Goal: Task Accomplishment & Management: Use online tool/utility

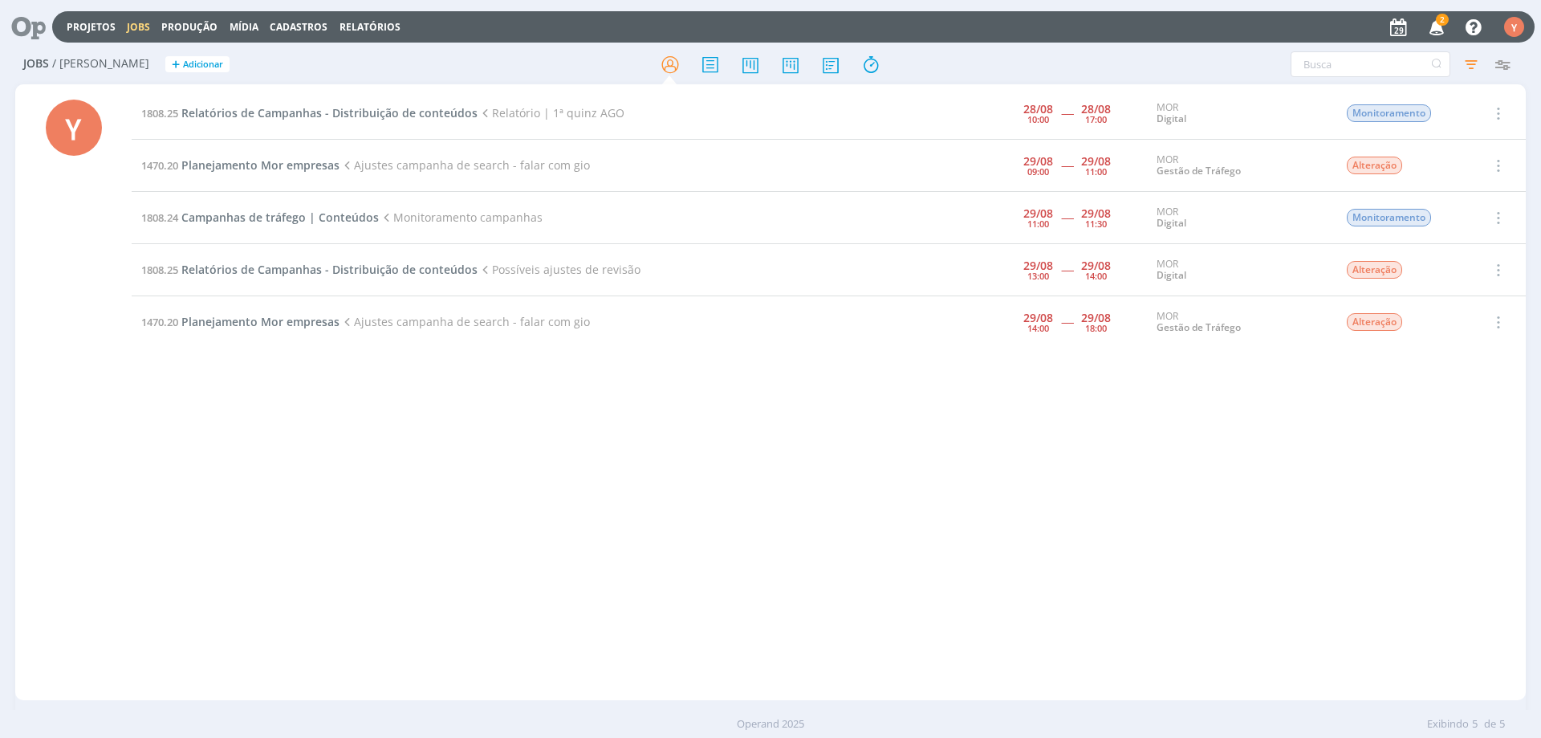
click at [1205, 649] on div "1808.25 Relatórios de Campanhas - Distribuição de conteúdos Relatório | 1ª quin…" at bounding box center [829, 391] width 1394 height 609
click at [271, 316] on span "Planejamento Mor empresas" at bounding box center [260, 321] width 158 height 15
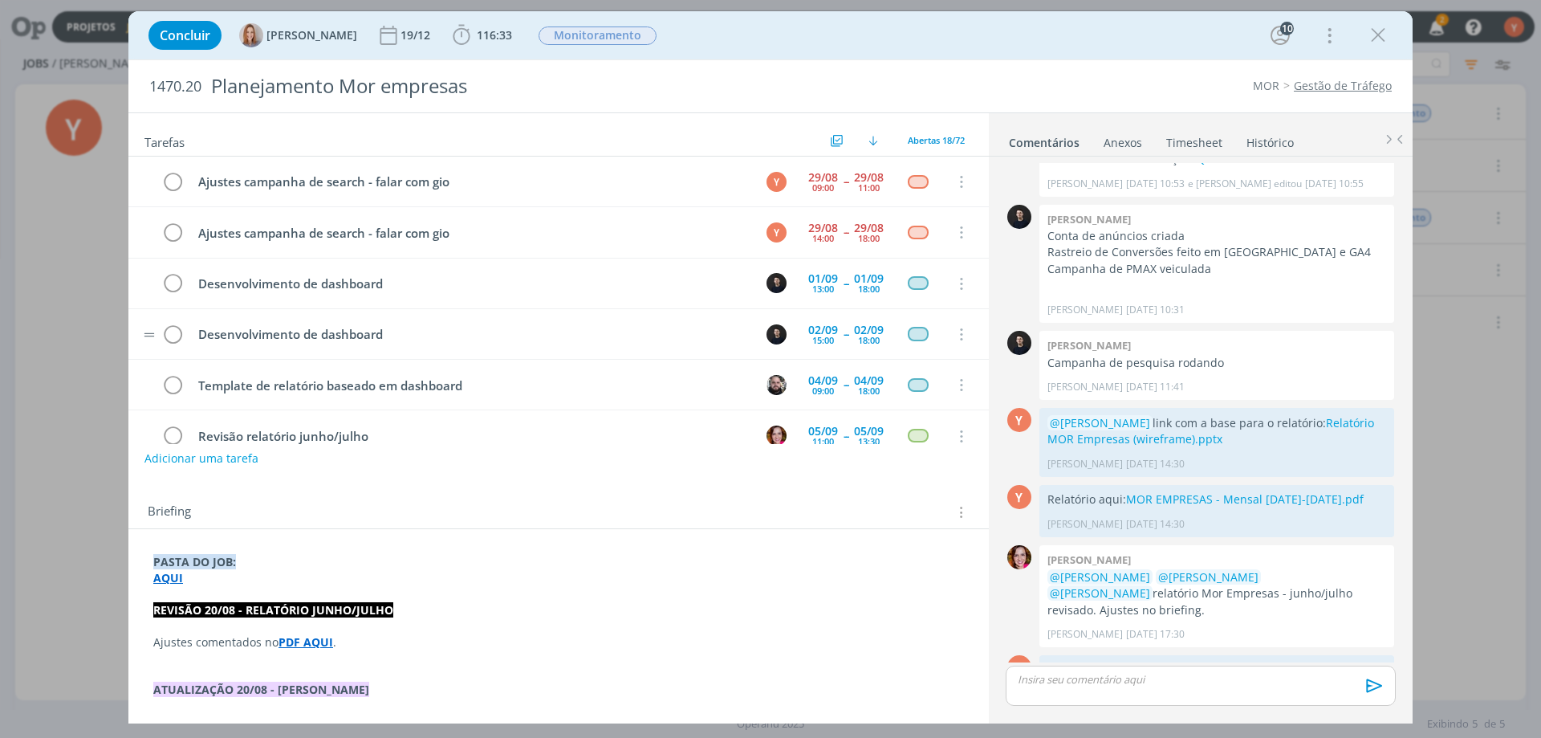
scroll to position [1531, 0]
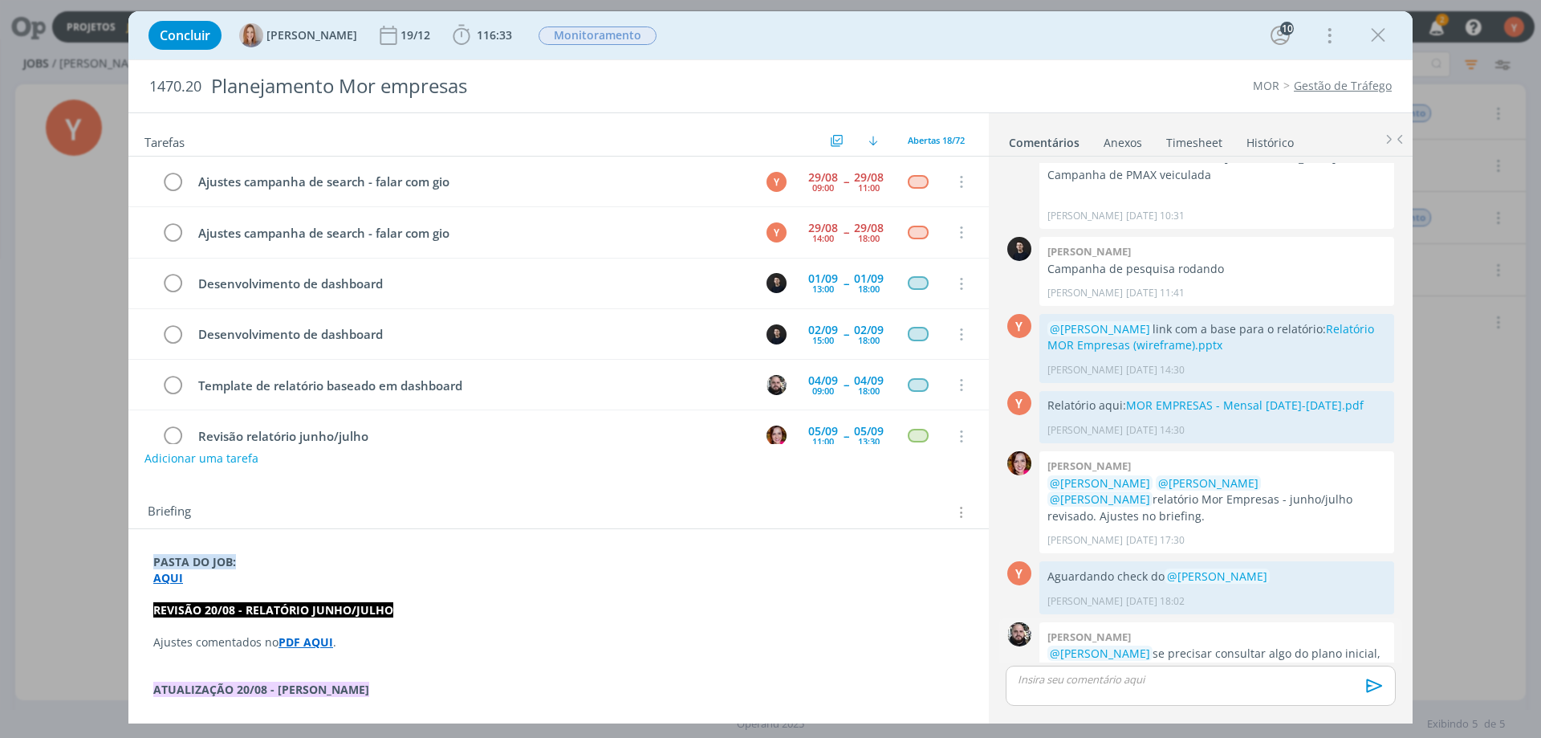
click at [1098, 661] on link "aqui" at bounding box center [1110, 668] width 24 height 15
click at [386, 290] on div "Desenvolvimento de dashboard" at bounding box center [471, 284] width 560 height 20
click at [528, 618] on p "dialog" at bounding box center [558, 626] width 811 height 16
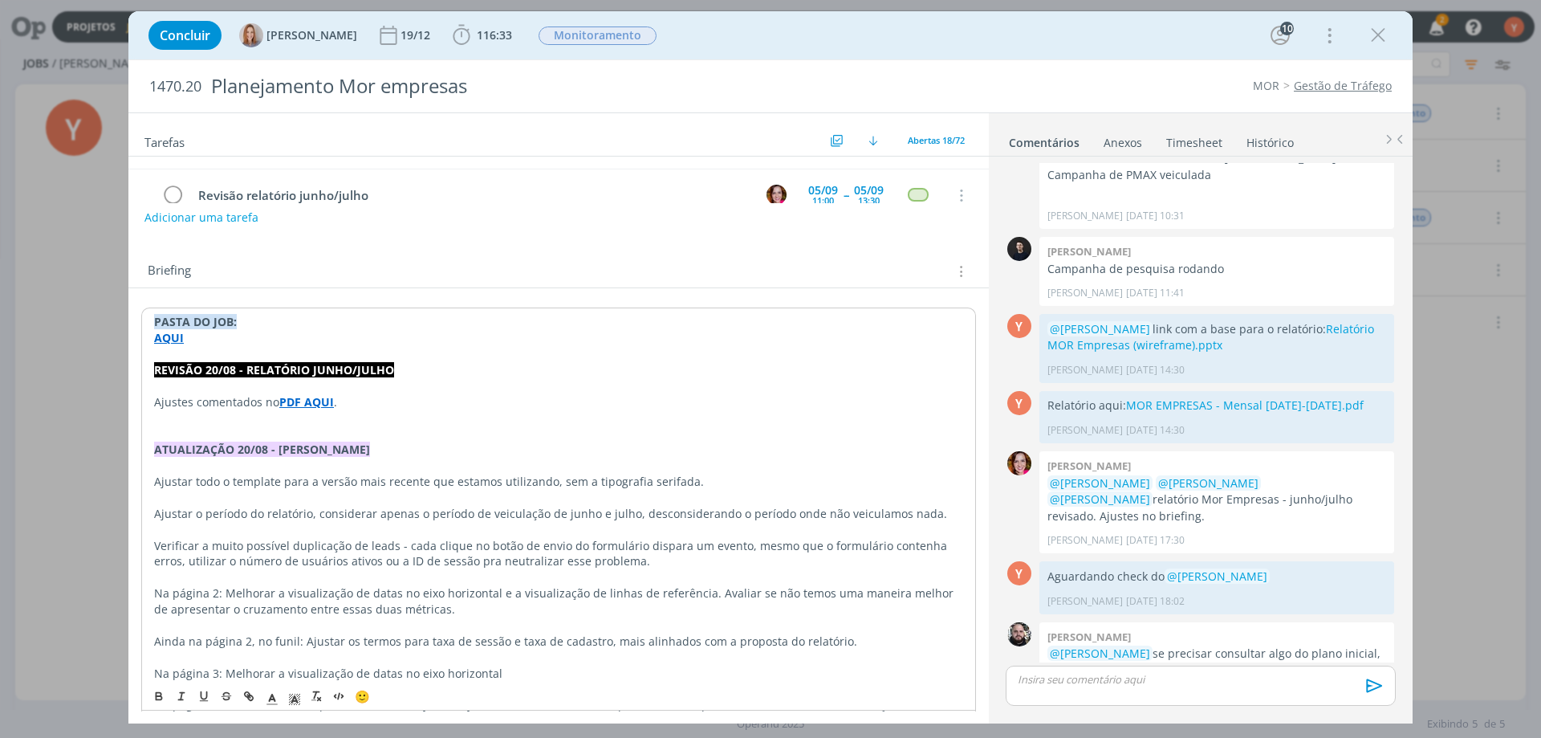
click at [700, 562] on p "Verificar a muito possível duplicação de leads - cada clique no botão de envio …" at bounding box center [558, 554] width 809 height 32
click at [417, 552] on p "Verificar a muito possível duplicação de leads - cada clique no botão de envio …" at bounding box center [558, 553] width 811 height 32
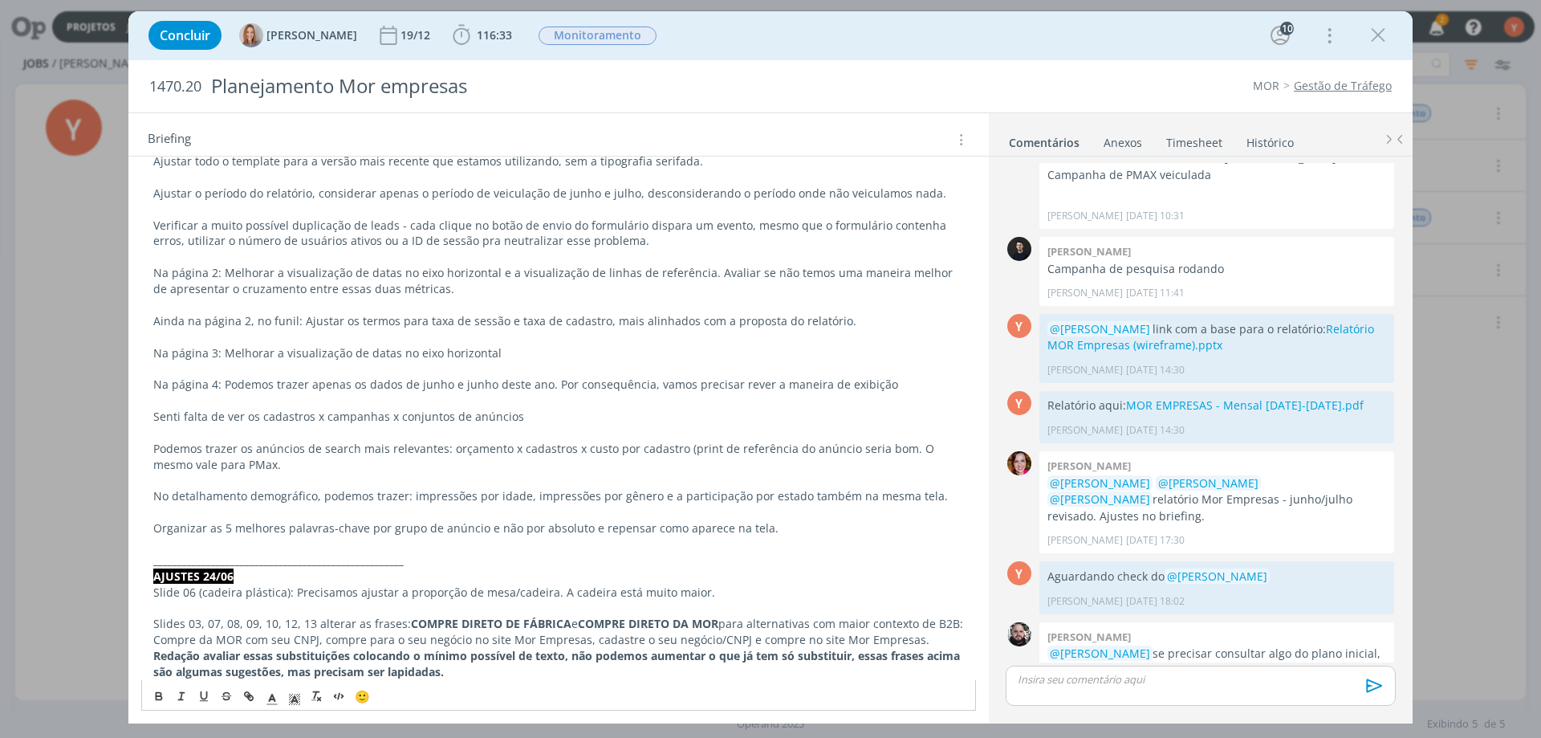
scroll to position [562, 0]
drag, startPoint x: 241, startPoint y: 530, endPoint x: 698, endPoint y: 534, distance: 457.5
click at [530, 531] on p "Organizar as 5 melhores palavras-chave por grupo de anúncio e não por absoluto …" at bounding box center [558, 526] width 811 height 16
click at [725, 536] on p "dialog" at bounding box center [558, 542] width 811 height 16
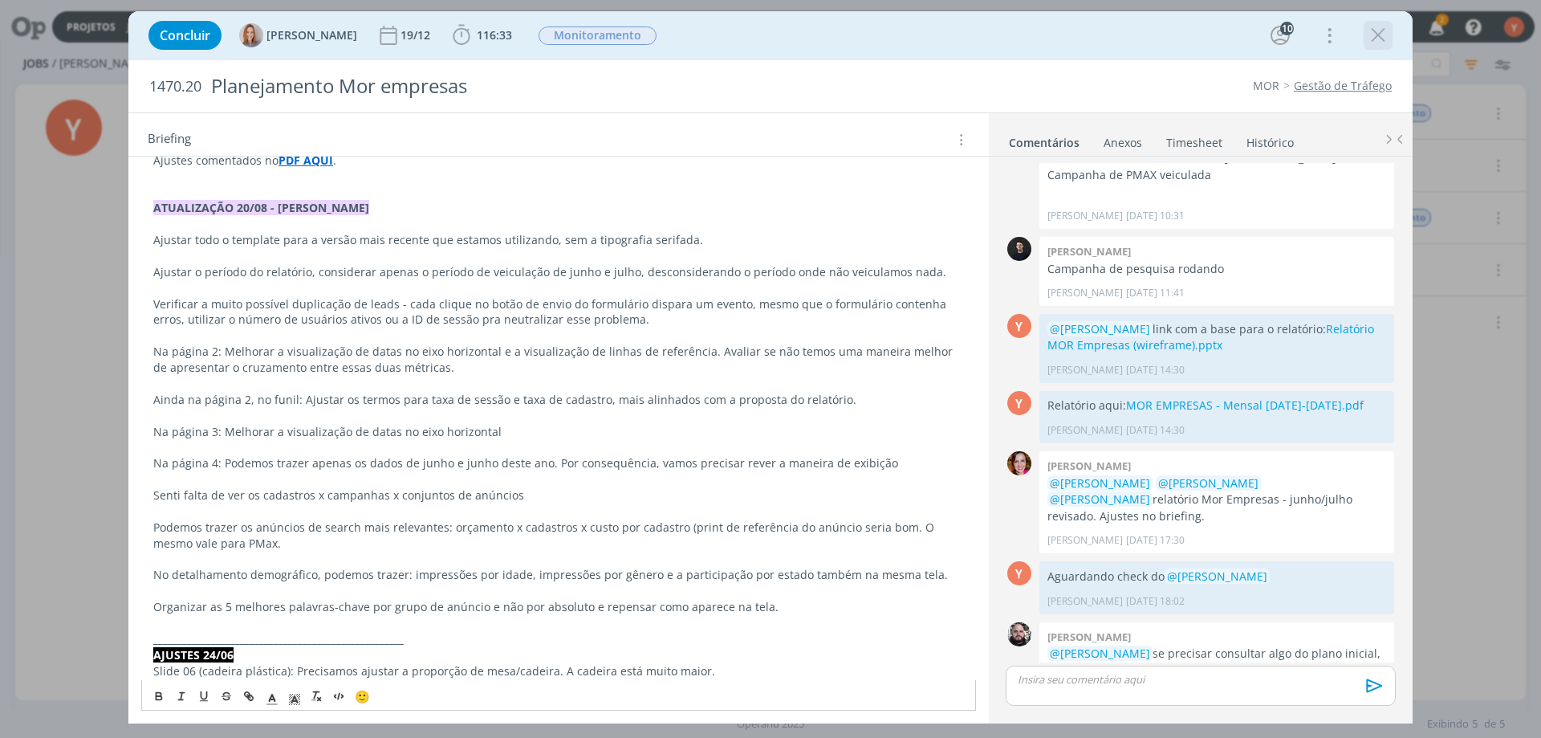
click at [1380, 37] on icon "dialog" at bounding box center [1378, 35] width 24 height 24
